Goal: Find specific page/section: Find specific page/section

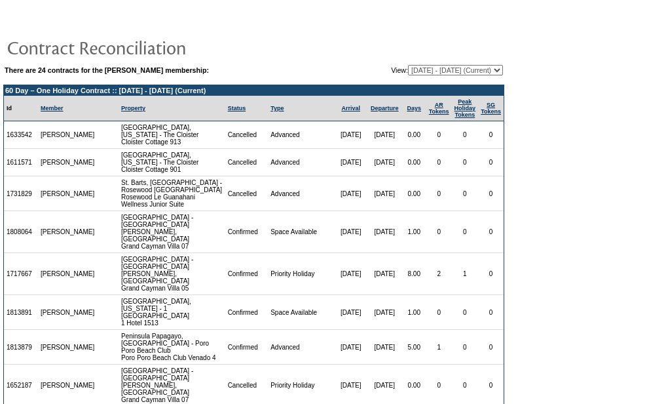
drag, startPoint x: 402, startPoint y: 69, endPoint x: 406, endPoint y: 76, distance: 7.6
click at [408, 69] on select "06/28/05 - 06/30/06 07/01/06 - 06/30/07 07/01/07 - 06/30/08 07/01/08 - 06/30/09…" at bounding box center [455, 70] width 95 height 10
select select "140330"
click at [408, 66] on select "06/28/05 - 06/30/06 07/01/06 - 06/30/07 07/01/07 - 06/30/08 07/01/08 - 06/30/09…" at bounding box center [455, 70] width 95 height 10
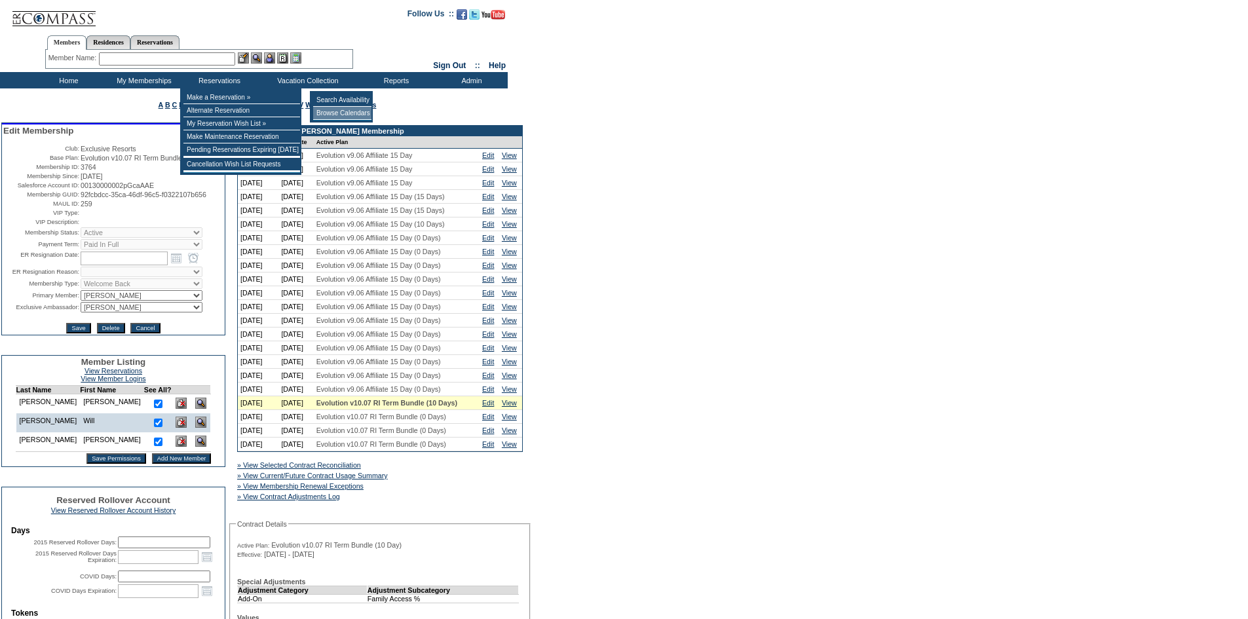
click at [332, 116] on td "Browse Calendars" at bounding box center [342, 113] width 58 height 13
